Goal: Task Accomplishment & Management: Use online tool/utility

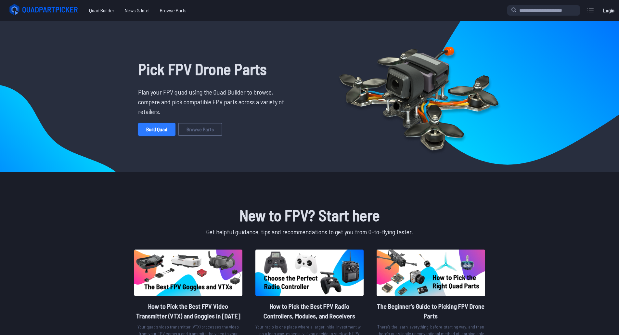
click at [163, 126] on link "Build Quad" at bounding box center [156, 129] width 37 height 13
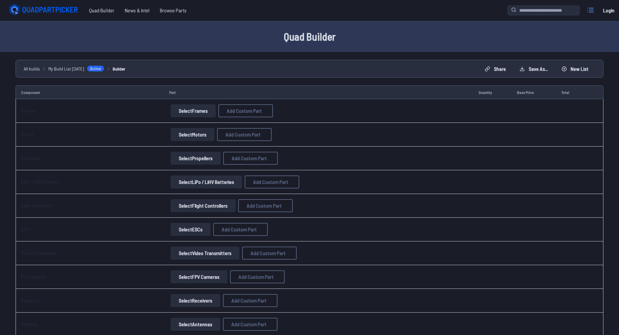
click at [587, 10] on icon at bounding box center [590, 10] width 10 height 10
click at [257, 15] on label "close sidebar" at bounding box center [311, 167] width 623 height 335
click at [195, 111] on button "Select Frames" at bounding box center [192, 110] width 45 height 13
click at [243, 108] on span "Add Custom Part" at bounding box center [244, 110] width 35 height 5
select select "**********"
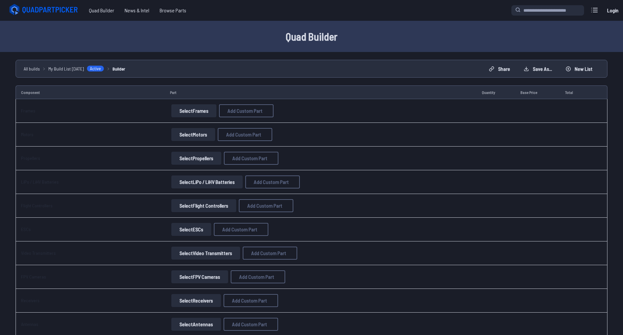
click at [302, 108] on input at bounding box center [312, 114] width 138 height 14
type input "***"
click at [295, 137] on input at bounding box center [312, 141] width 138 height 14
type input "****"
click at [271, 165] on input "*" at bounding box center [312, 168] width 138 height 14
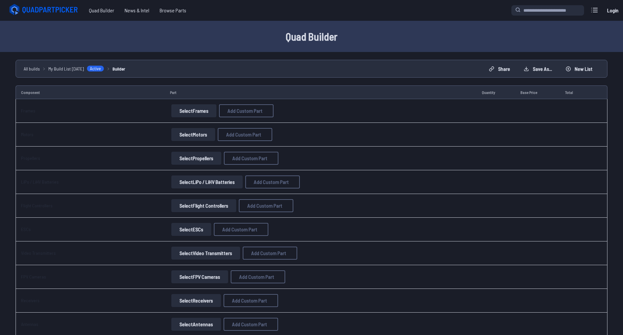
click at [274, 228] on select at bounding box center [312, 222] width 138 height 14
click at [374, 79] on icon at bounding box center [372, 80] width 3 height 3
drag, startPoint x: 378, startPoint y: 69, endPoint x: 187, endPoint y: 109, distance: 195.6
click at [187, 109] on button "Select Frames" at bounding box center [192, 110] width 45 height 13
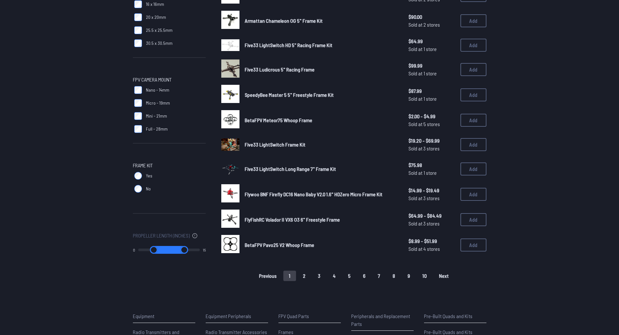
scroll to position [390, 0]
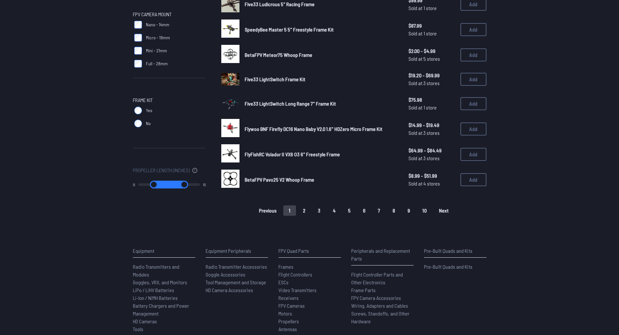
click at [308, 211] on button "2" at bounding box center [304, 210] width 14 height 10
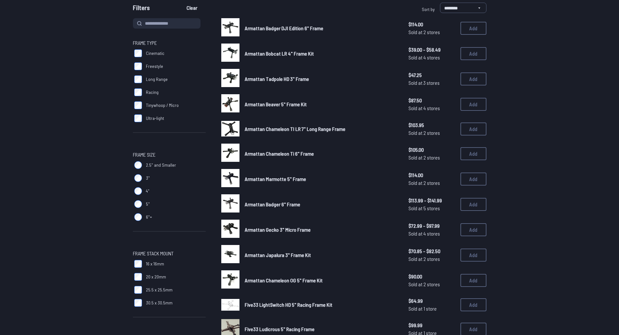
scroll to position [0, 0]
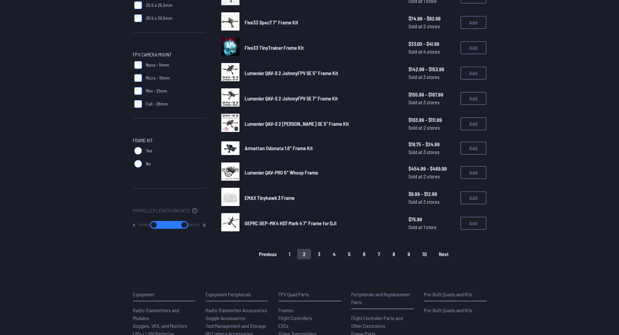
scroll to position [390, 0]
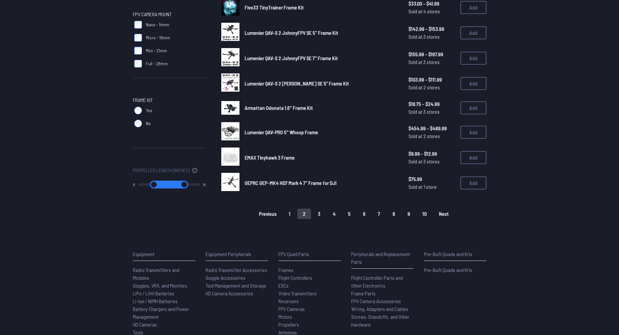
click at [318, 212] on button "3" at bounding box center [319, 213] width 14 height 10
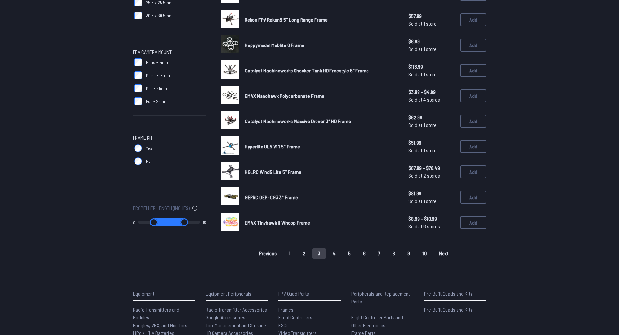
scroll to position [357, 0]
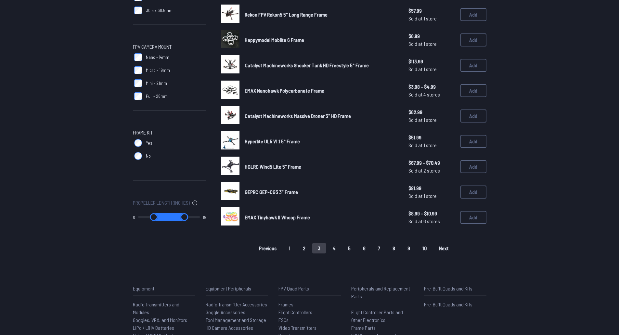
click at [335, 248] on button "4" at bounding box center [334, 248] width 14 height 10
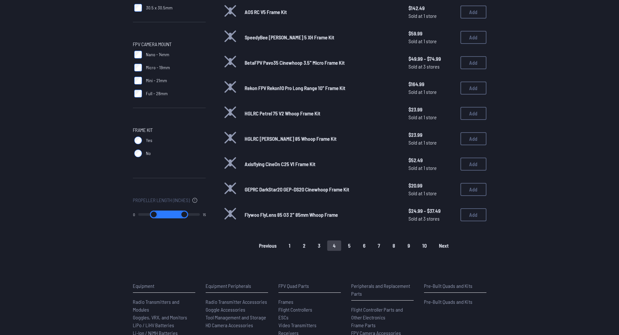
scroll to position [390, 0]
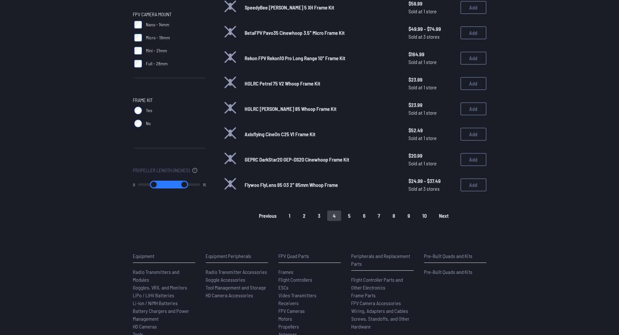
click at [349, 217] on button "5" at bounding box center [349, 215] width 14 height 10
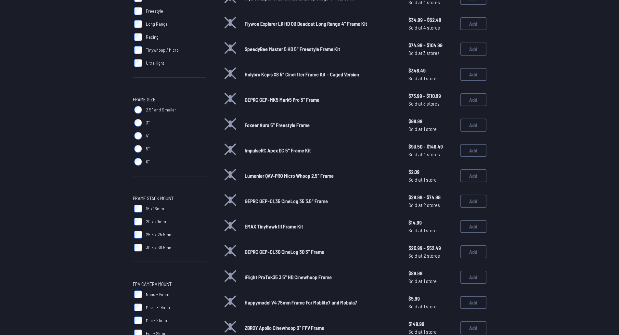
scroll to position [130, 0]
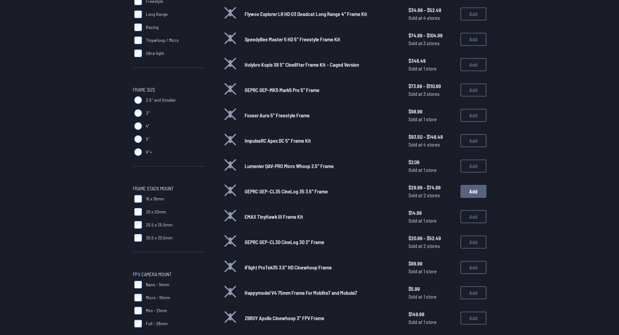
click at [478, 192] on button "Add" at bounding box center [473, 191] width 26 height 13
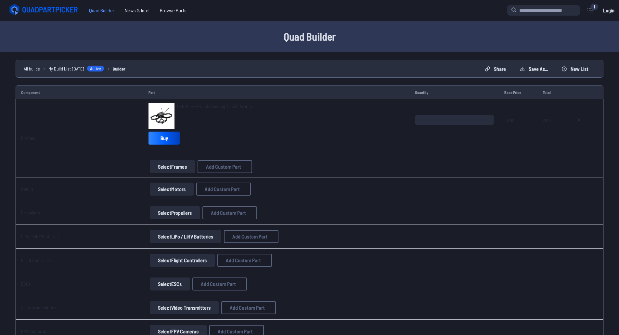
click at [101, 10] on span "Quad Builder" at bounding box center [102, 10] width 36 height 13
